Goal: Navigation & Orientation: Understand site structure

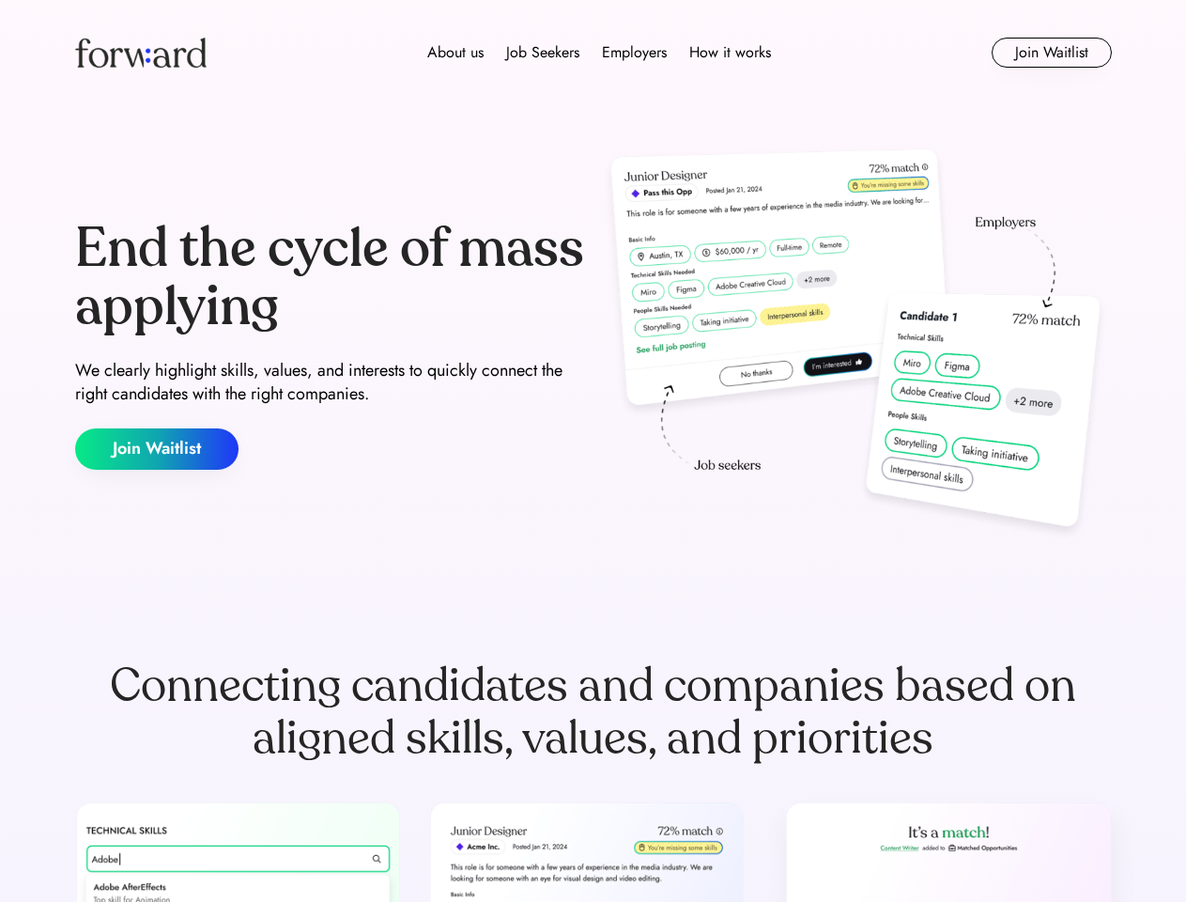
click at [593, 451] on div "End the cycle of mass applying We clearly highlight skills, values, and interes…" at bounding box center [593, 345] width 1037 height 404
click at [594, 53] on div "About us Job Seekers Employers How it works" at bounding box center [599, 52] width 740 height 23
click at [141, 53] on img at bounding box center [140, 53] width 131 height 30
click at [599, 53] on div "About us Job Seekers Employers How it works" at bounding box center [599, 52] width 740 height 23
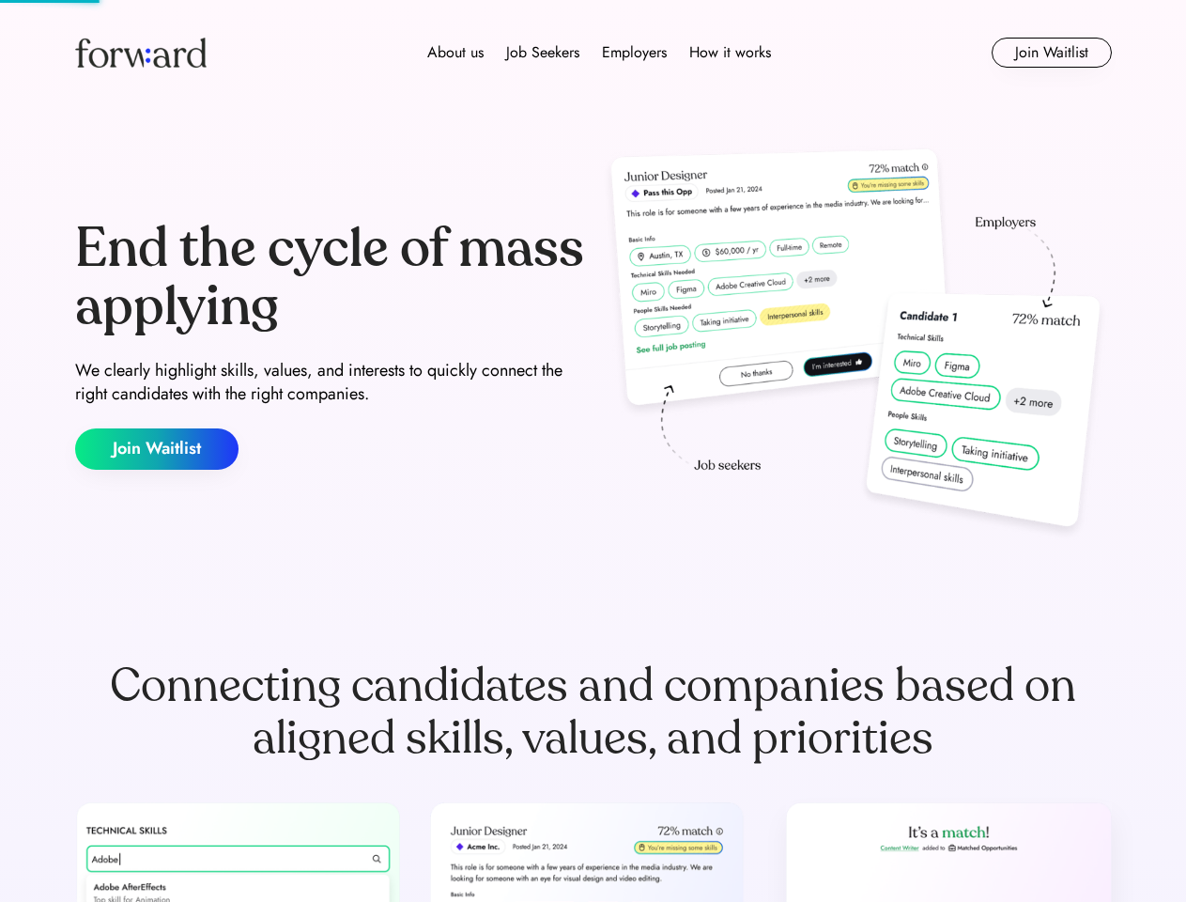
click at [455, 53] on div "About us" at bounding box center [455, 52] width 56 height 23
click at [543, 53] on div "Job Seekers" at bounding box center [542, 52] width 73 height 23
click at [634, 53] on div "Employers" at bounding box center [634, 52] width 65 height 23
click at [729, 53] on div "How it works" at bounding box center [730, 52] width 82 height 23
click at [1051, 53] on button "Join Waitlist" at bounding box center [1052, 53] width 120 height 30
